Goal: Complete application form

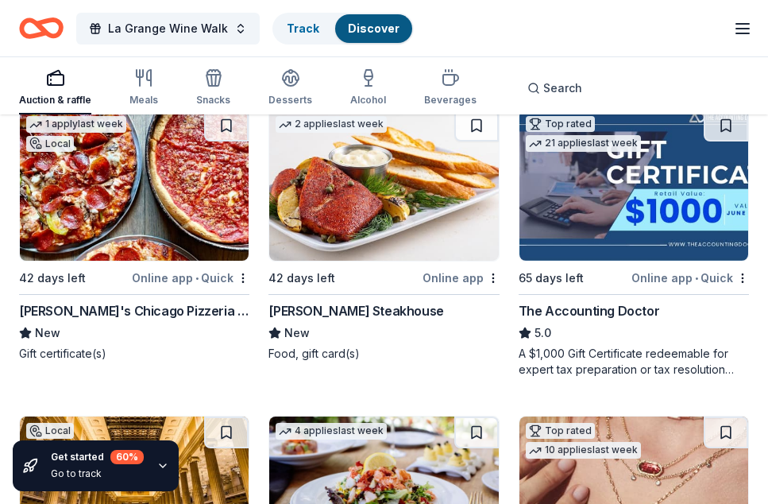
scroll to position [793, 0]
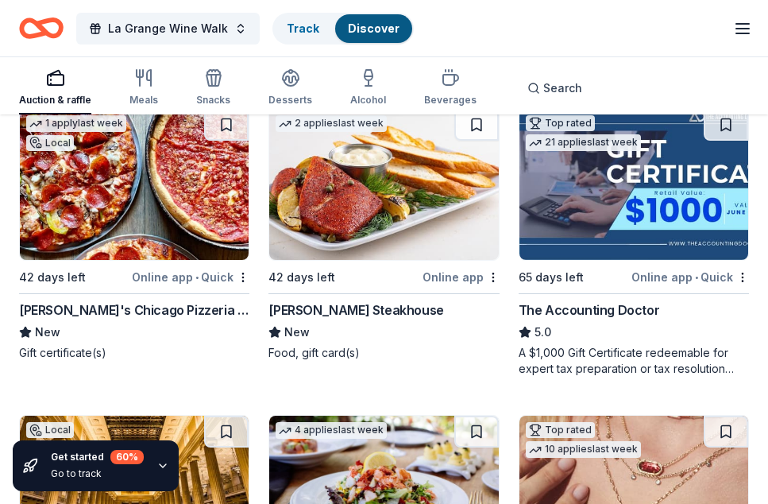
click at [422, 235] on img at bounding box center [383, 184] width 229 height 151
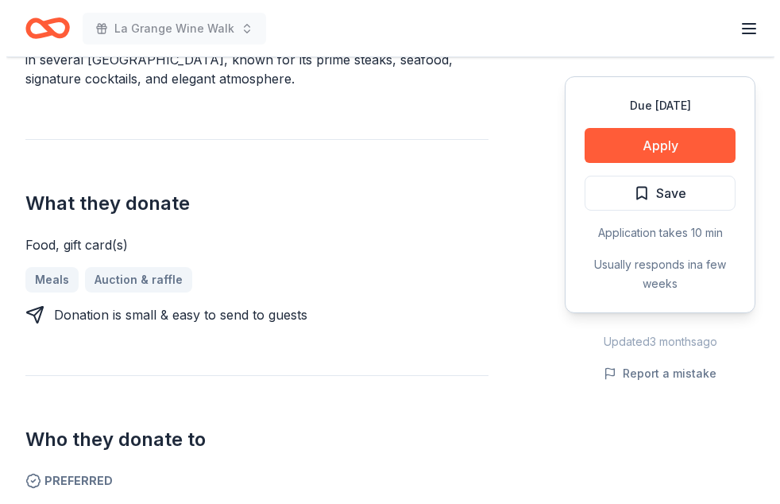
scroll to position [579, 0]
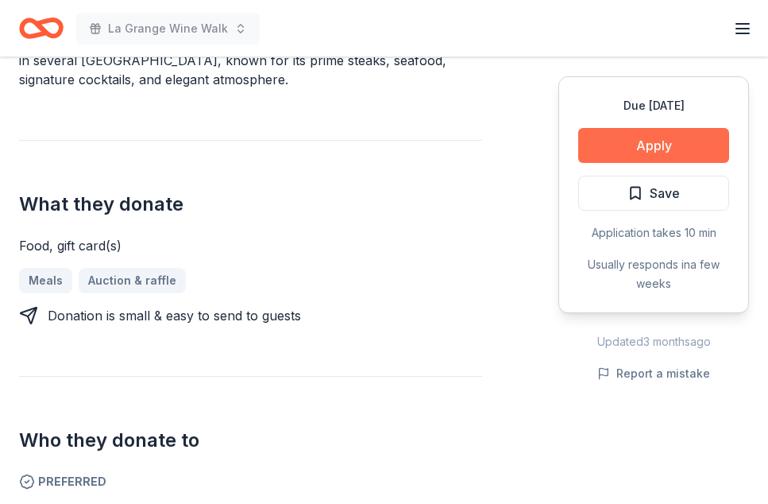
click at [644, 144] on button "Apply" at bounding box center [654, 145] width 151 height 35
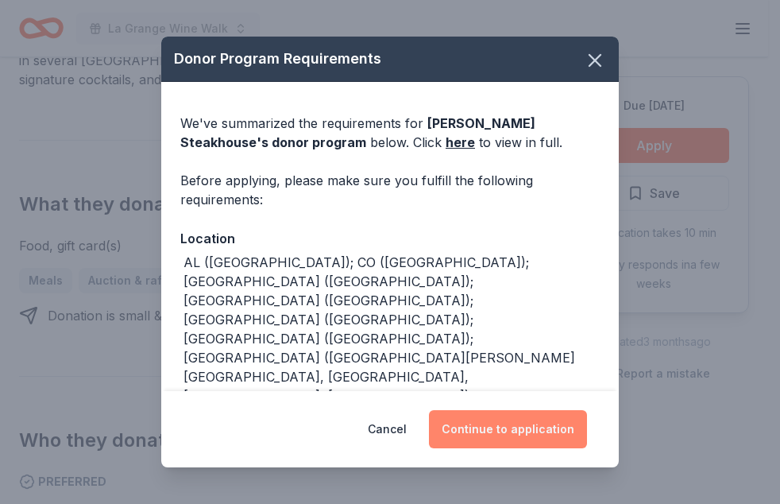
click at [519, 428] on button "Continue to application" at bounding box center [508, 429] width 158 height 38
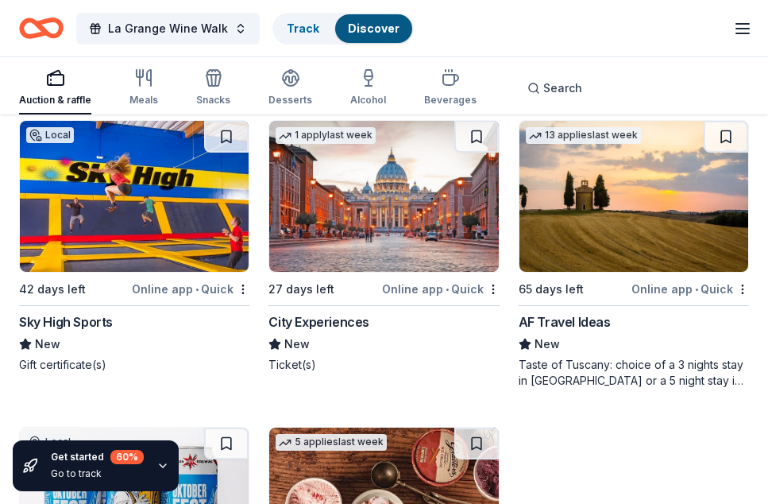
scroll to position [1700, 0]
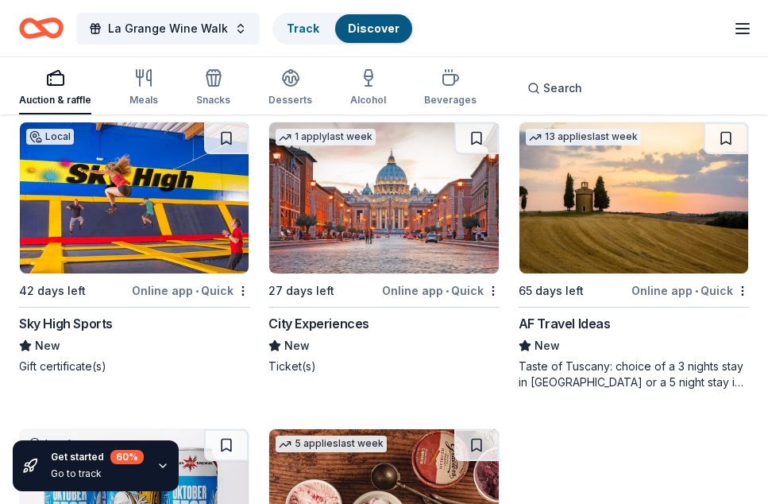
click at [393, 227] on img at bounding box center [383, 197] width 229 height 151
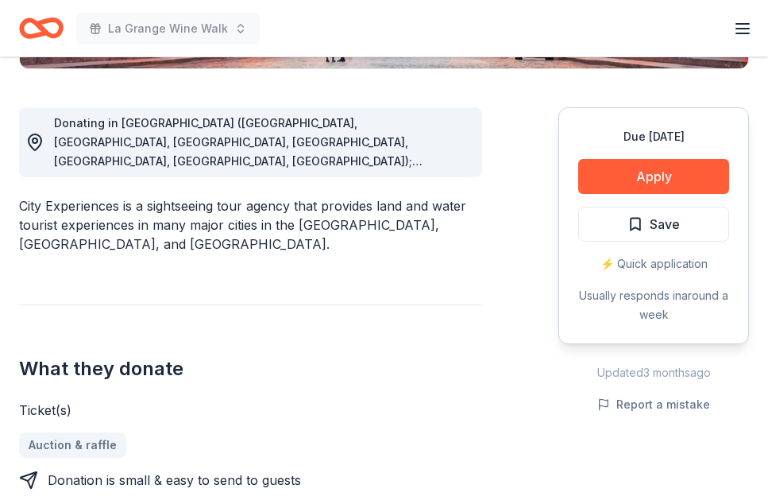
scroll to position [415, 0]
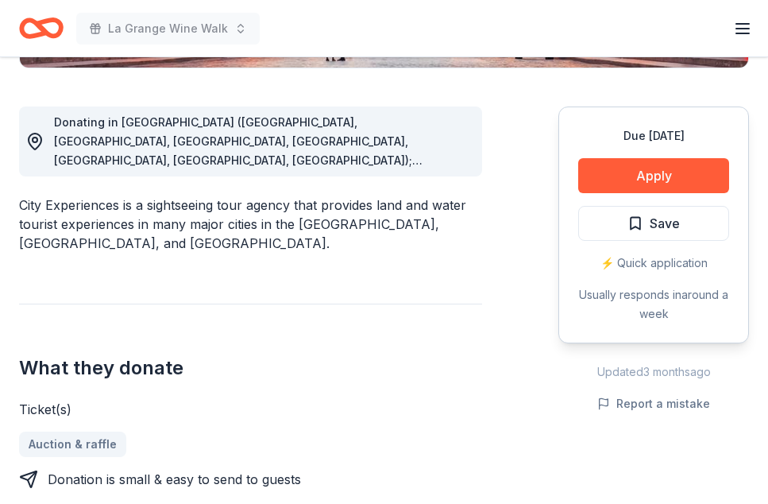
click at [426, 411] on div "Ticket(s)" at bounding box center [250, 409] width 463 height 19
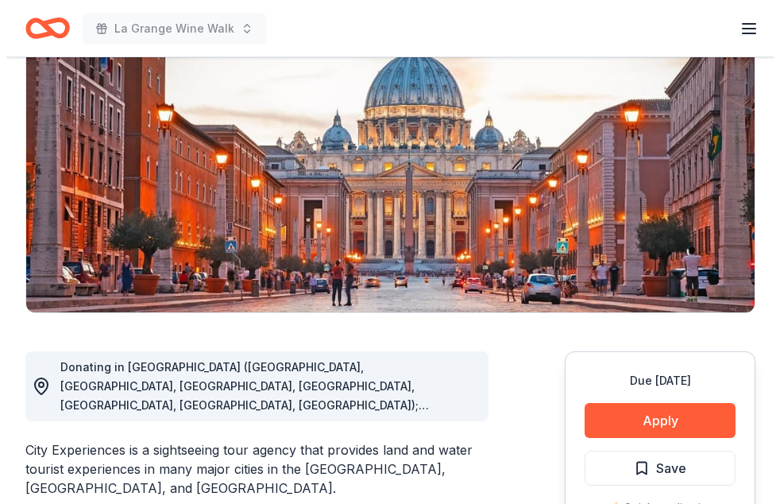
scroll to position [168, 0]
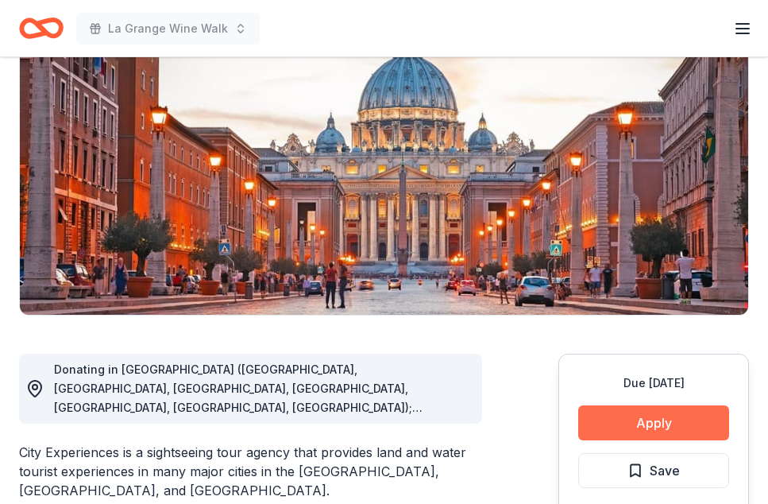
click at [645, 415] on button "Apply" at bounding box center [654, 422] width 151 height 35
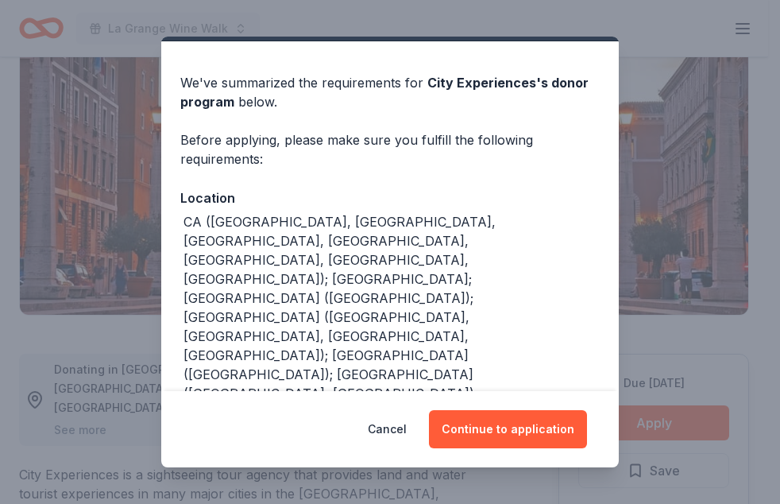
scroll to position [103, 0]
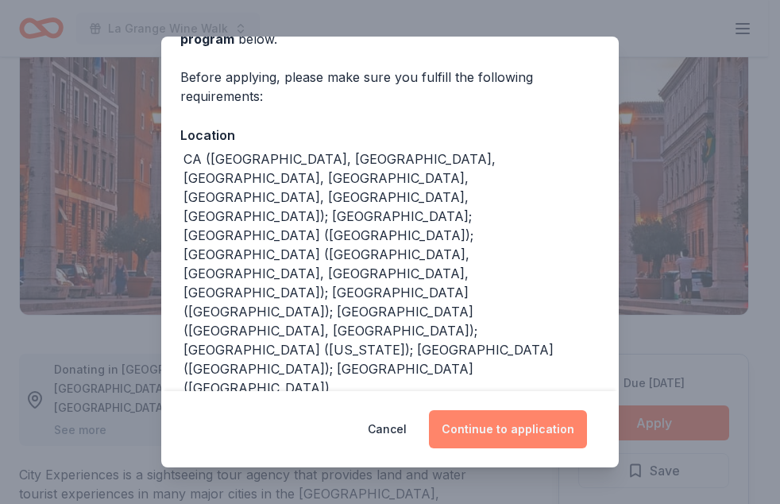
click at [522, 425] on button "Continue to application" at bounding box center [508, 429] width 158 height 38
